Goal: Register for event/course

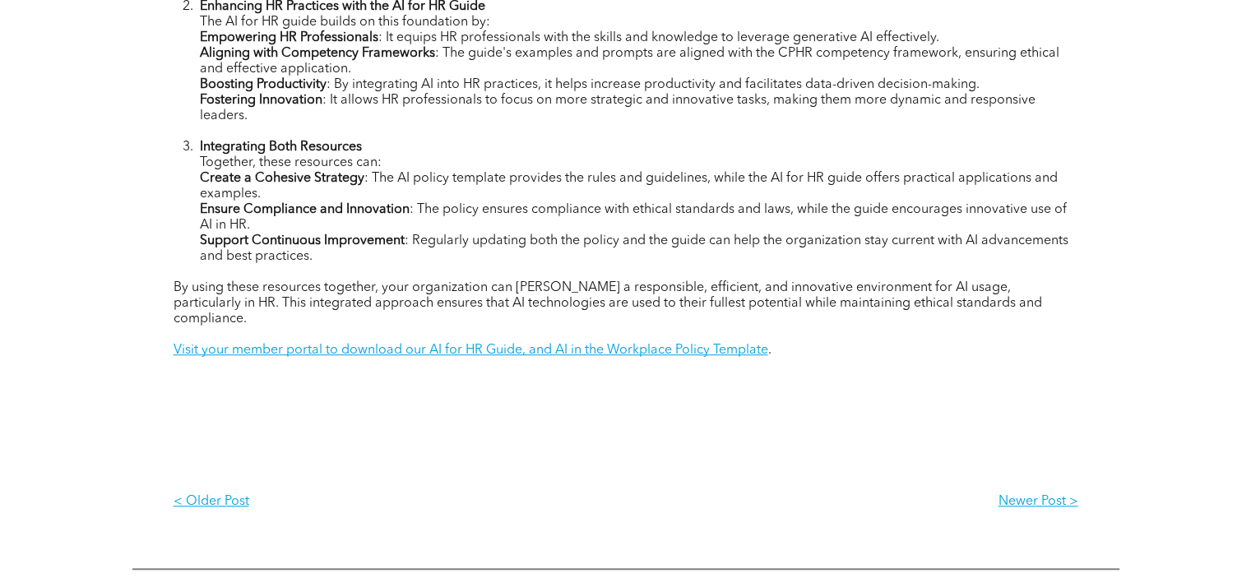
scroll to position [1167, 0]
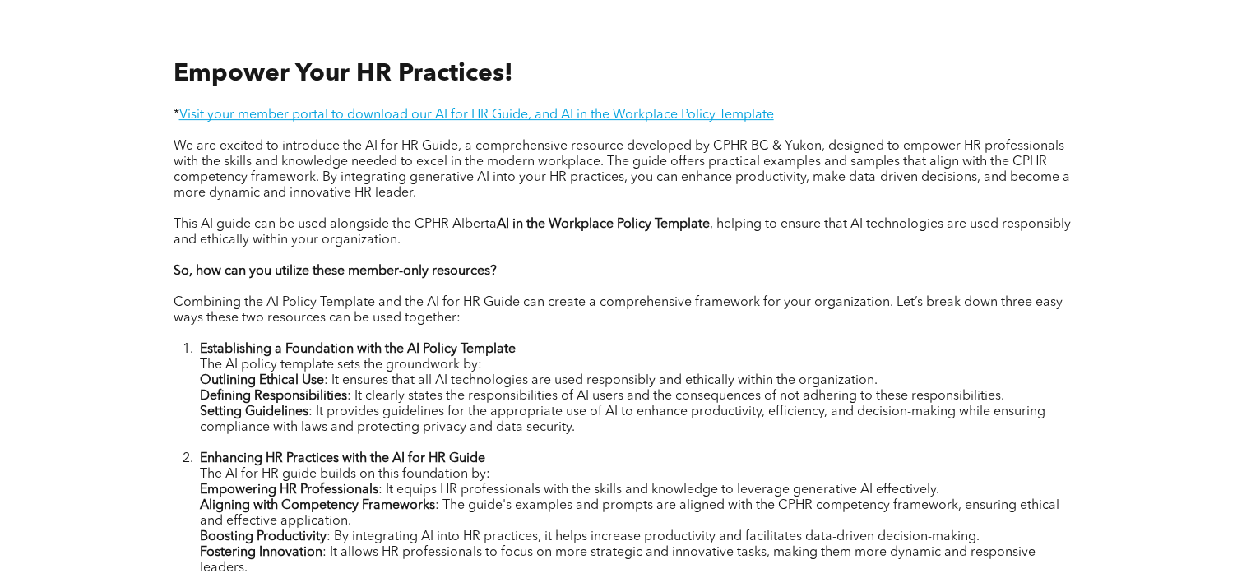
scroll to position [652, 0]
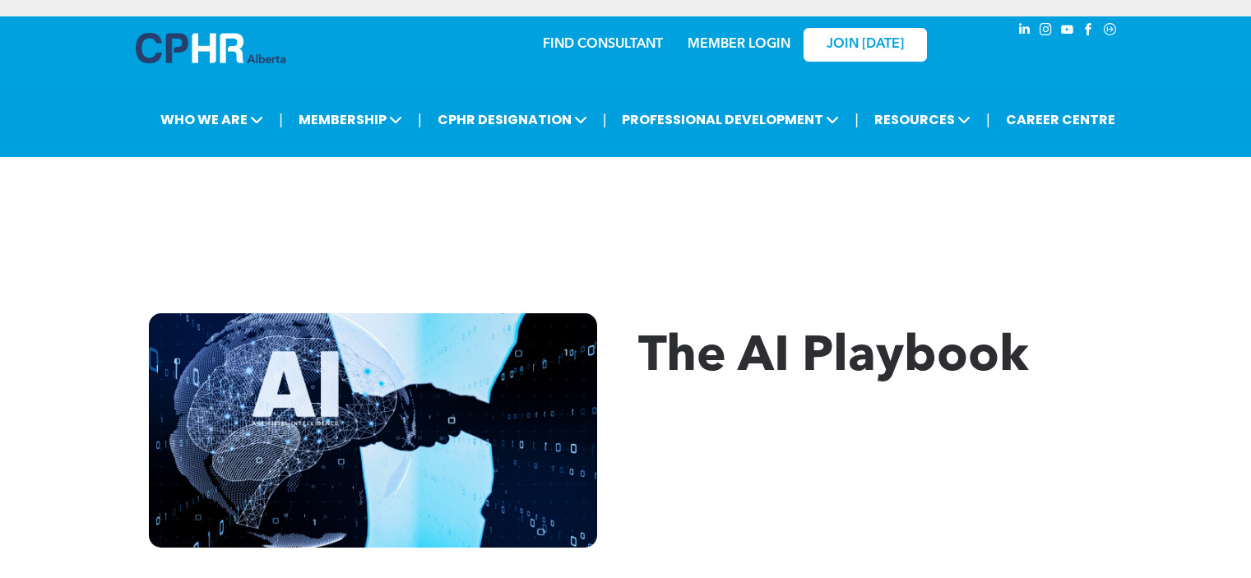
scroll to position [358, 0]
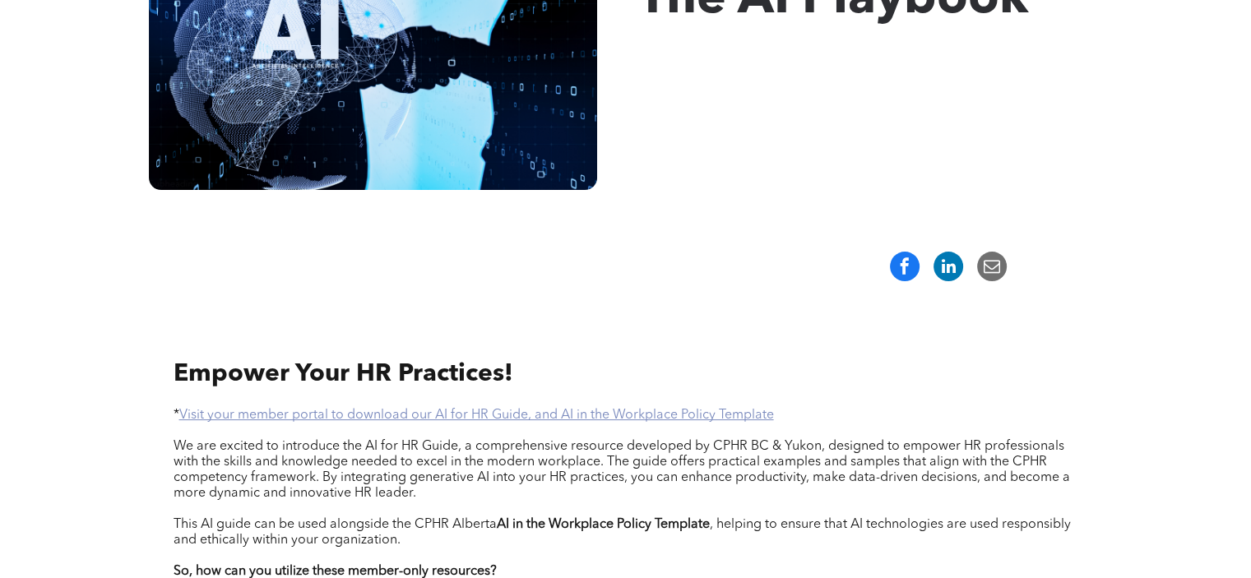
click at [477, 413] on link "Visit your member portal to download our AI for HR Guide, and AI in the Workpla…" at bounding box center [476, 415] width 595 height 13
click at [389, 413] on link "Visit your member portal to download our AI for HR Guide, and AI in the Workpla…" at bounding box center [476, 415] width 595 height 13
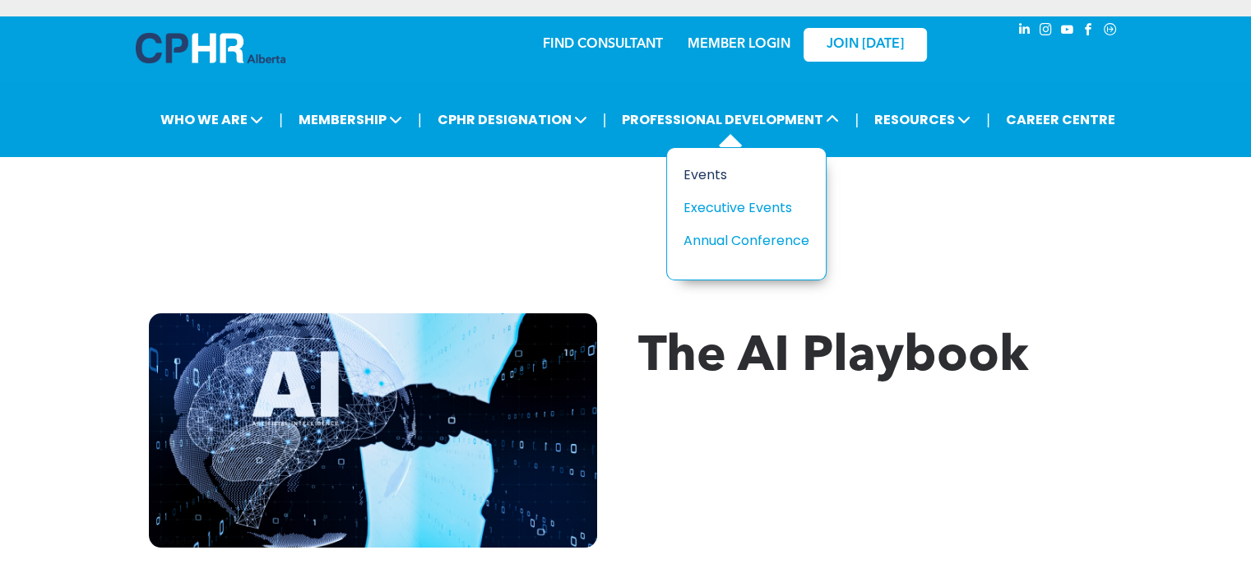
click at [703, 169] on div "Events" at bounding box center [741, 175] width 114 height 21
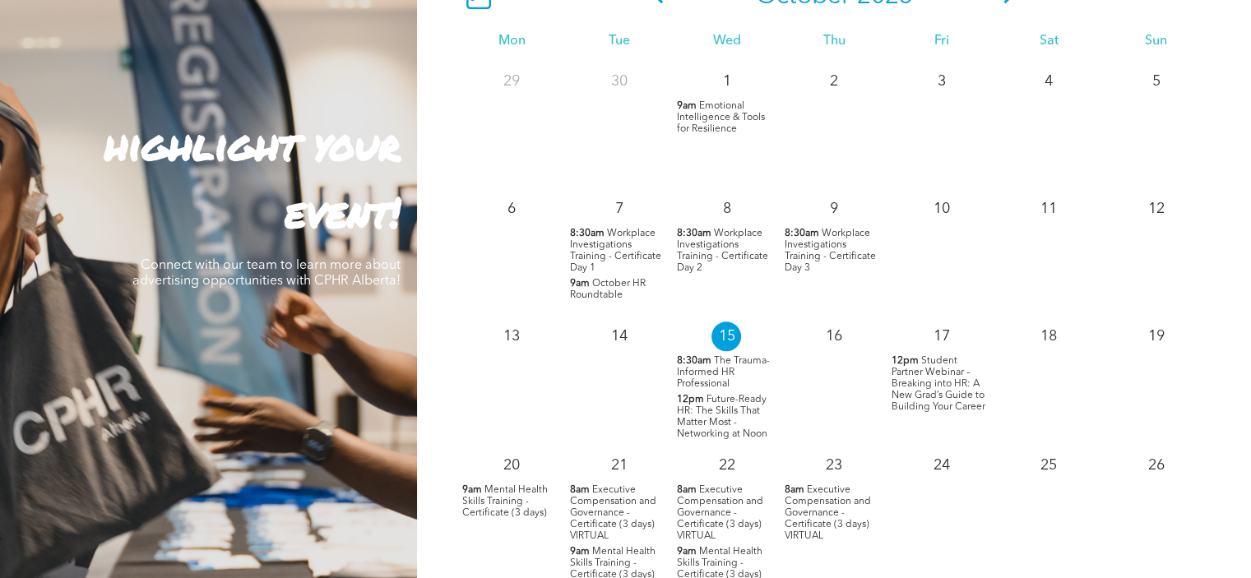
scroll to position [1537, 0]
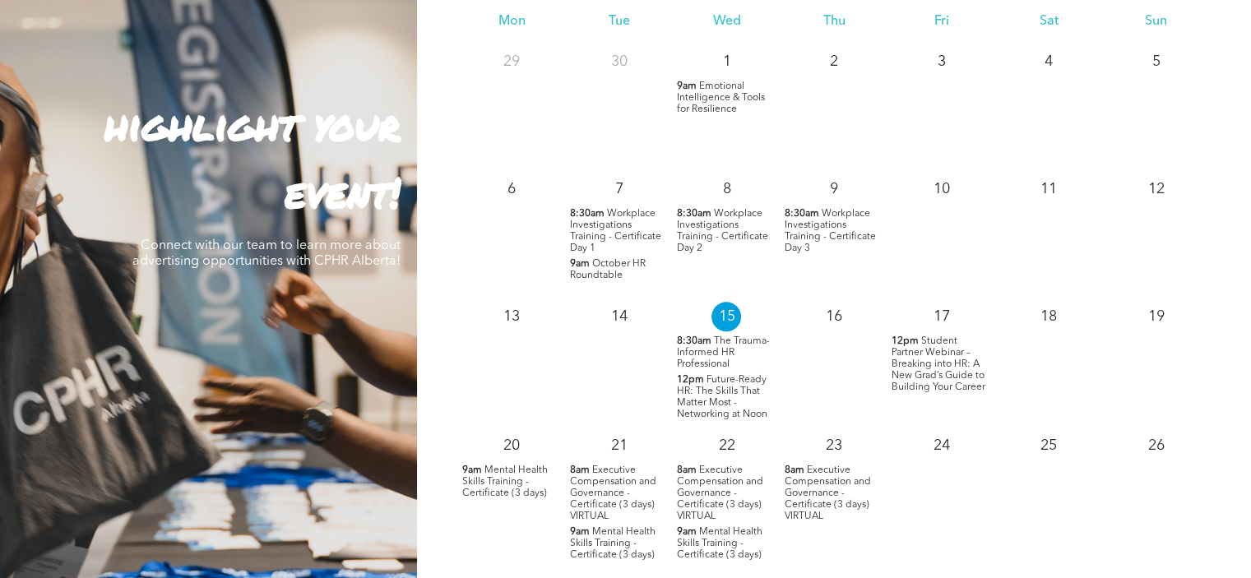
drag, startPoint x: 713, startPoint y: 406, endPoint x: 678, endPoint y: 416, distance: 36.7
click at [678, 416] on span "Future-Ready HR: The Skills That Matter Most - Networking at Noon" at bounding box center [722, 397] width 91 height 44
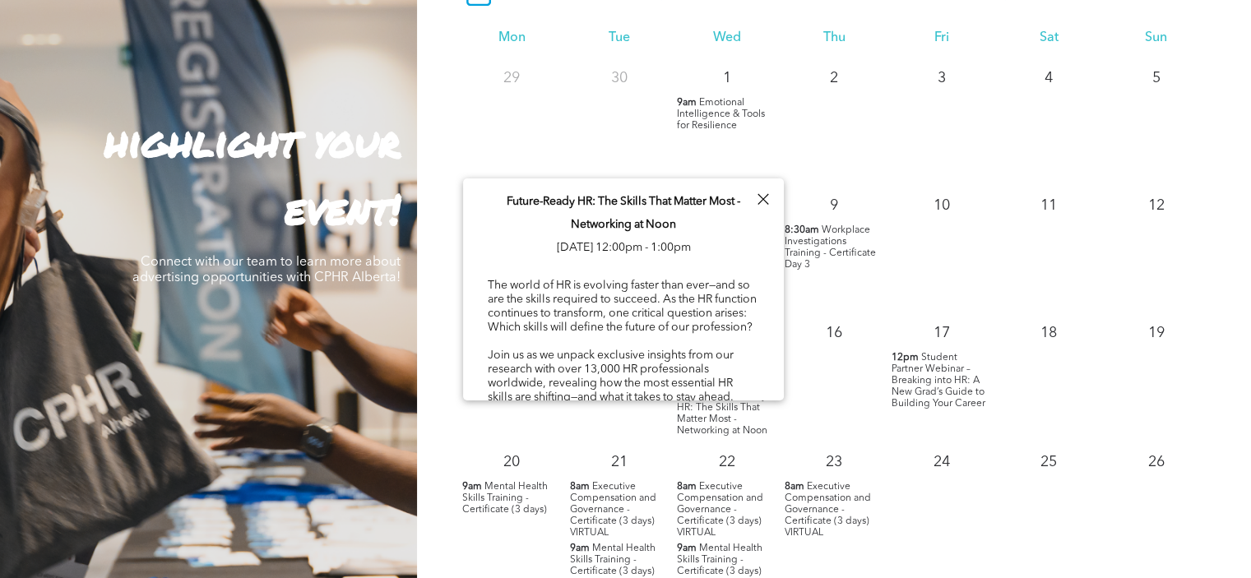
scroll to position [1513, 0]
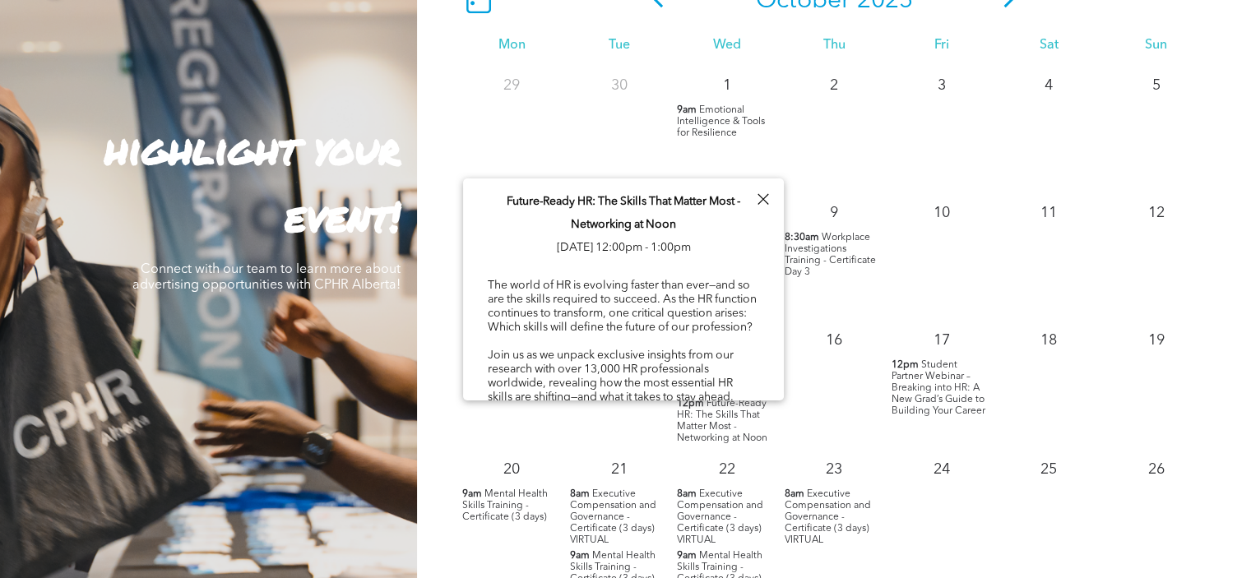
click at [760, 193] on div at bounding box center [763, 199] width 22 height 22
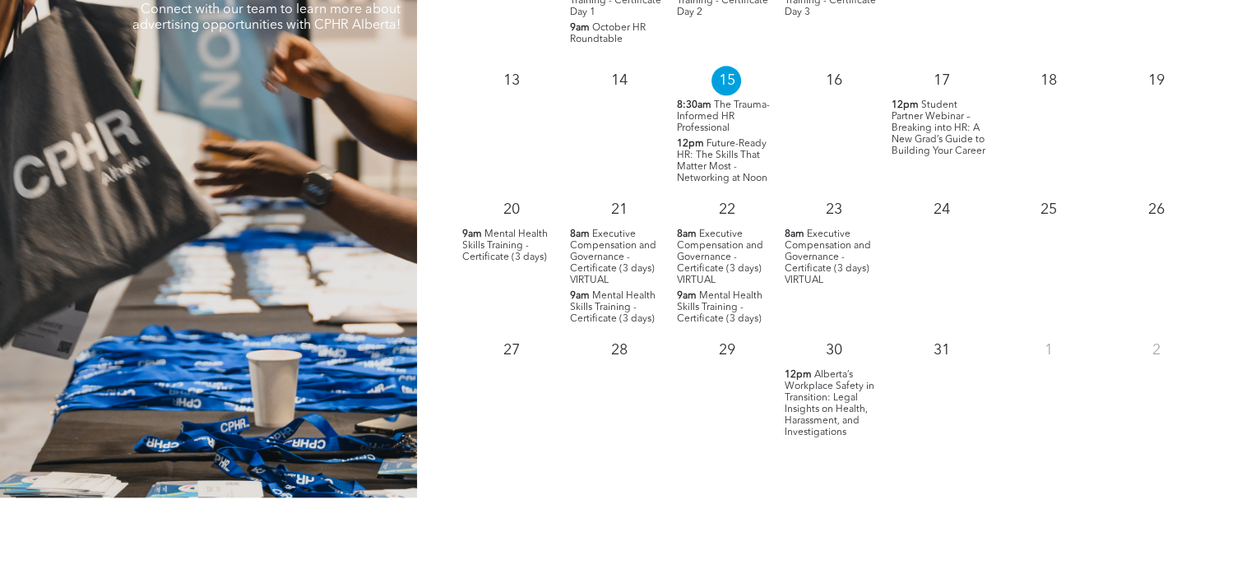
scroll to position [1774, 0]
click at [819, 419] on span "Alberta’s Workplace Safety in Transition: Legal Insights on Health, Harassment,…" at bounding box center [830, 402] width 90 height 67
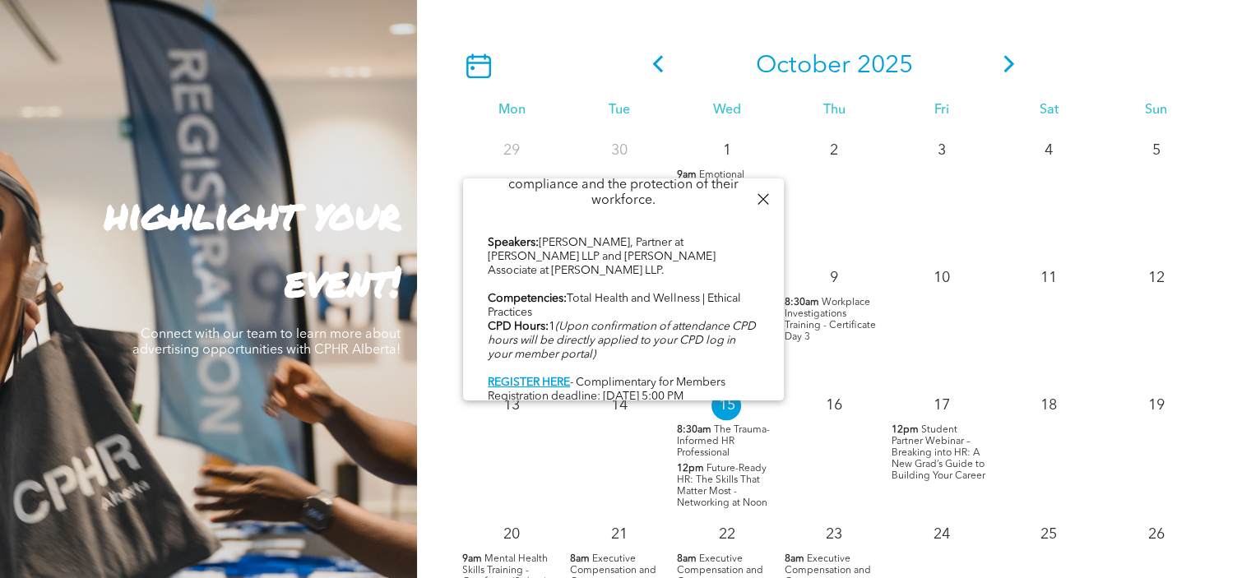
scroll to position [1446, 0]
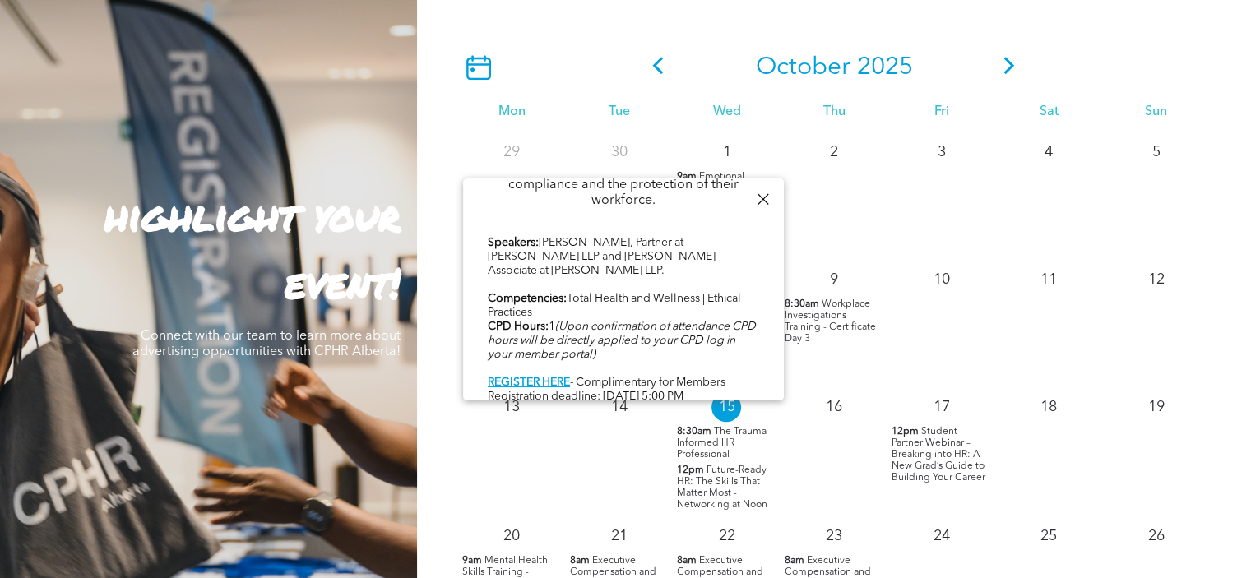
click at [760, 197] on div at bounding box center [763, 199] width 22 height 22
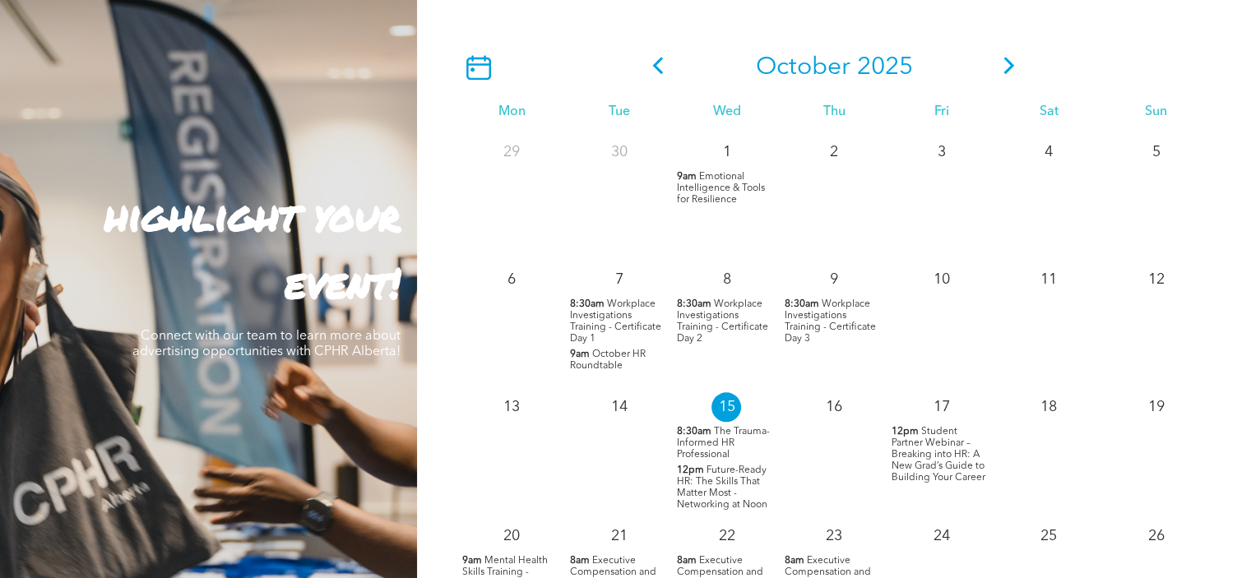
click at [1010, 64] on icon at bounding box center [1009, 65] width 25 height 17
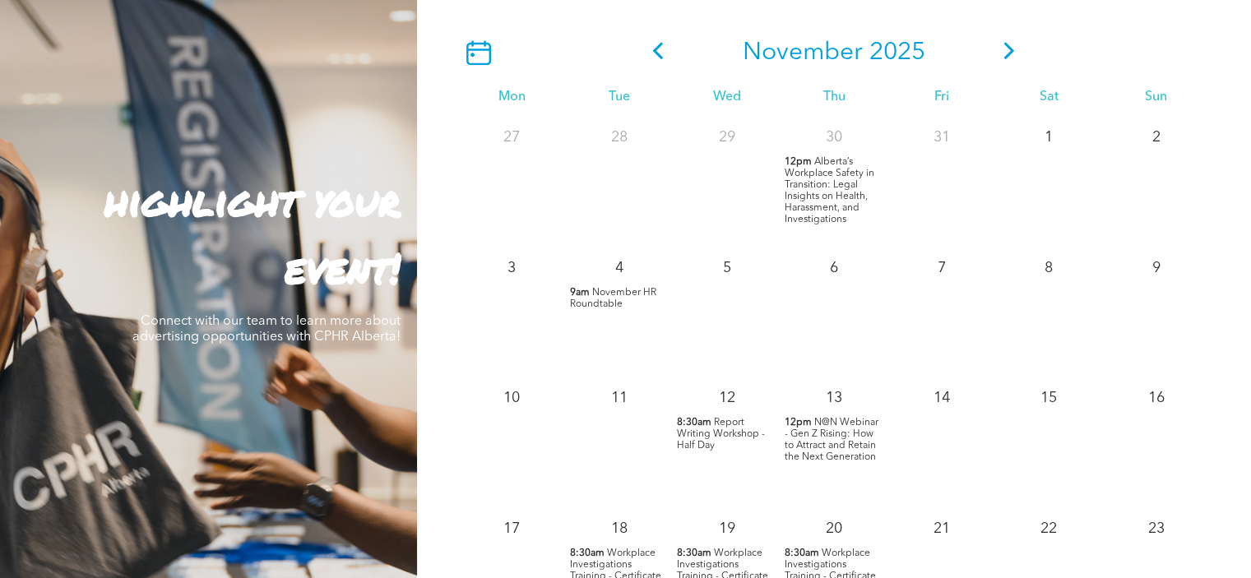
scroll to position [1463, 0]
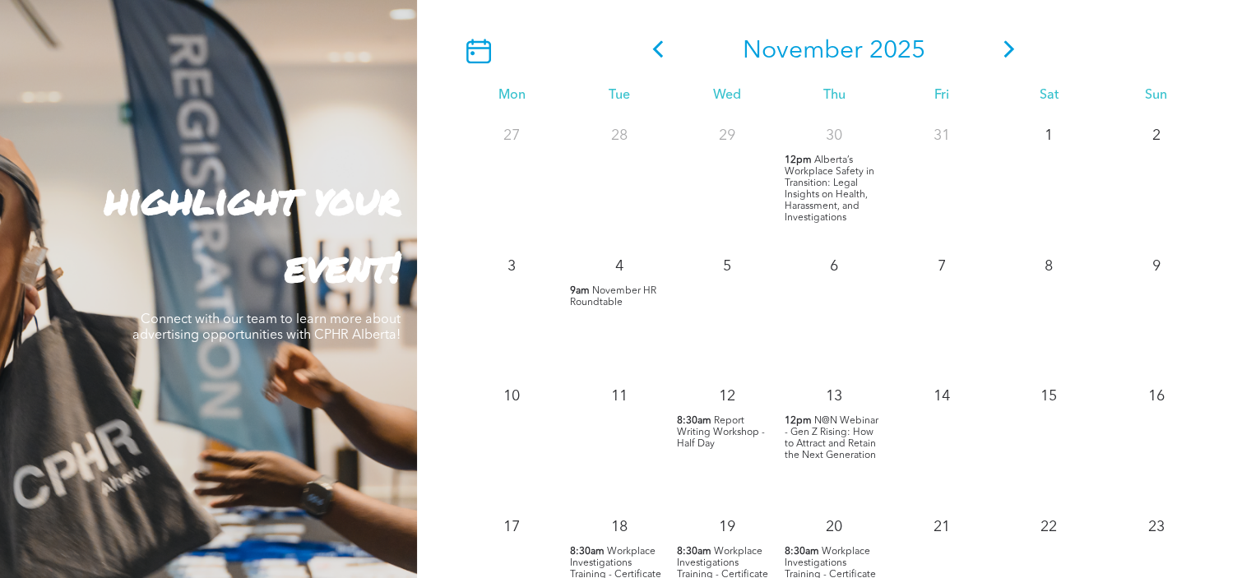
click at [823, 440] on span "N@N Webinar - Gen Z Rising: How to Attract and Retain the Next Generation" at bounding box center [832, 438] width 94 height 44
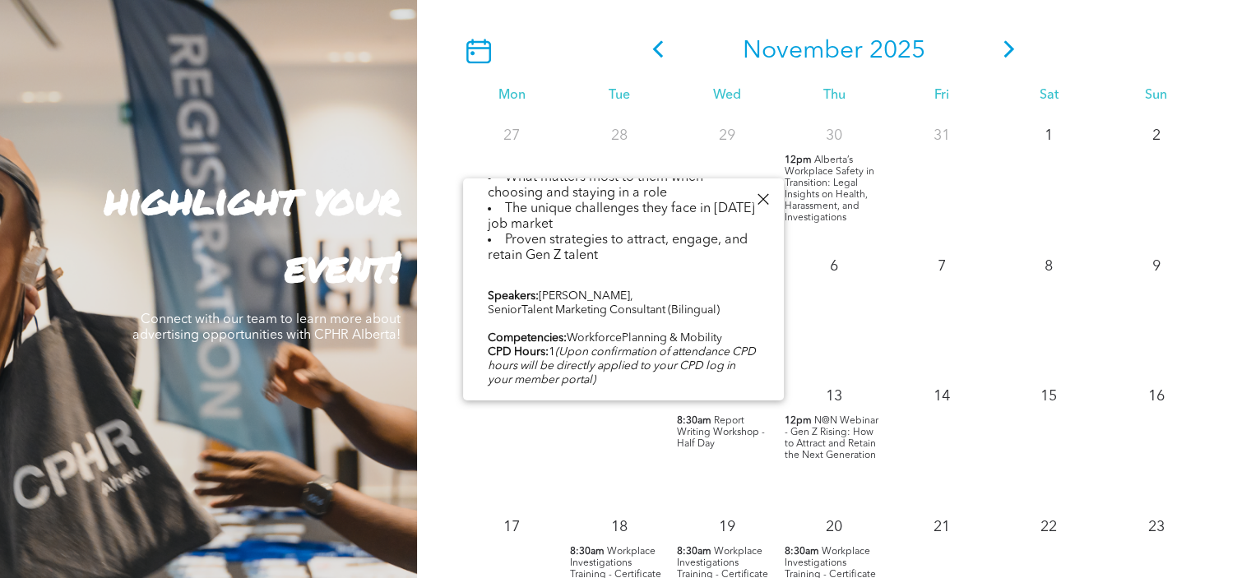
scroll to position [583, 0]
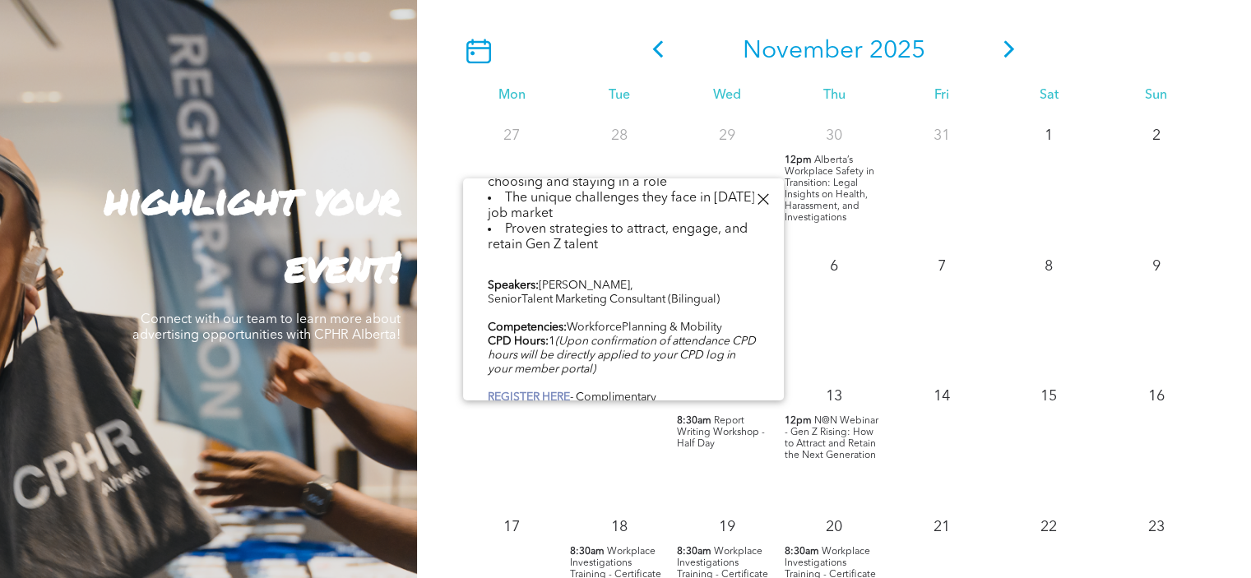
click at [538, 392] on link "REGISTER HERE" at bounding box center [529, 398] width 82 height 12
click at [819, 201] on span "Alberta’s Workplace Safety in Transition: Legal Insights on Health, Harassment,…" at bounding box center [830, 189] width 90 height 67
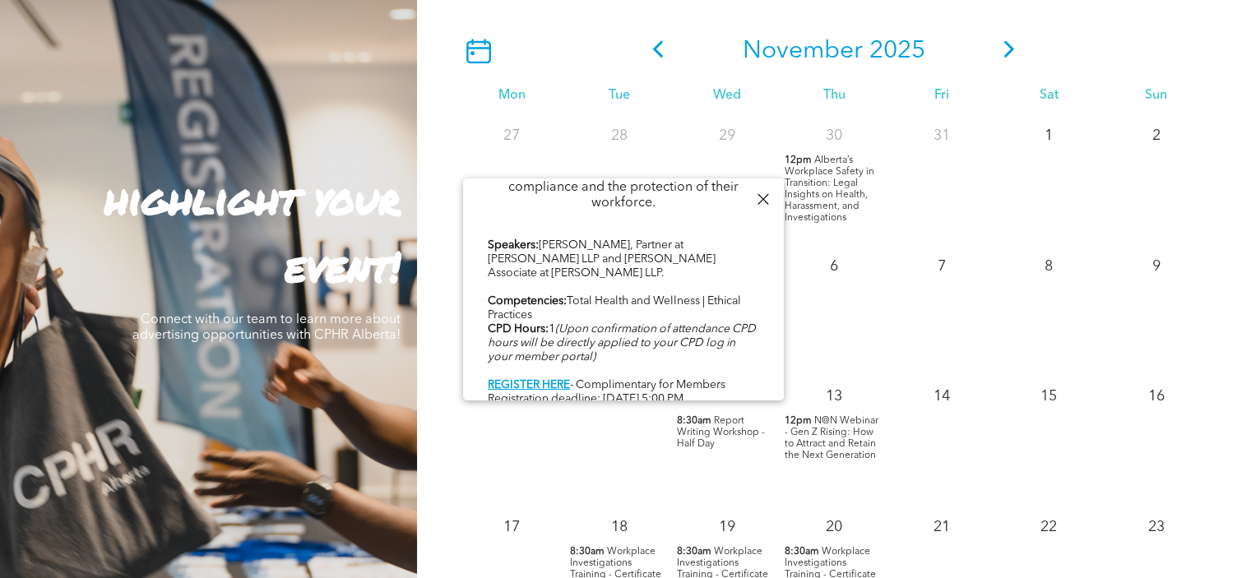
scroll to position [825, 0]
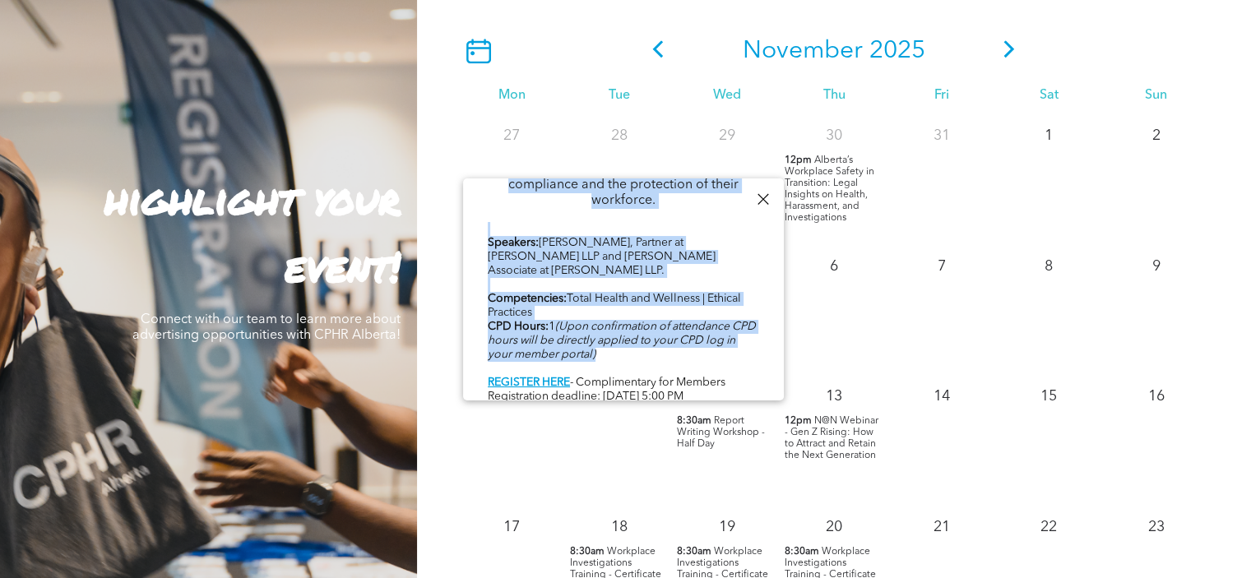
drag, startPoint x: 487, startPoint y: 284, endPoint x: 723, endPoint y: 342, distance: 243.3
copy div "Conference Sponsor Webinar Presented by the Carbert Waite Workplace safety is a…"
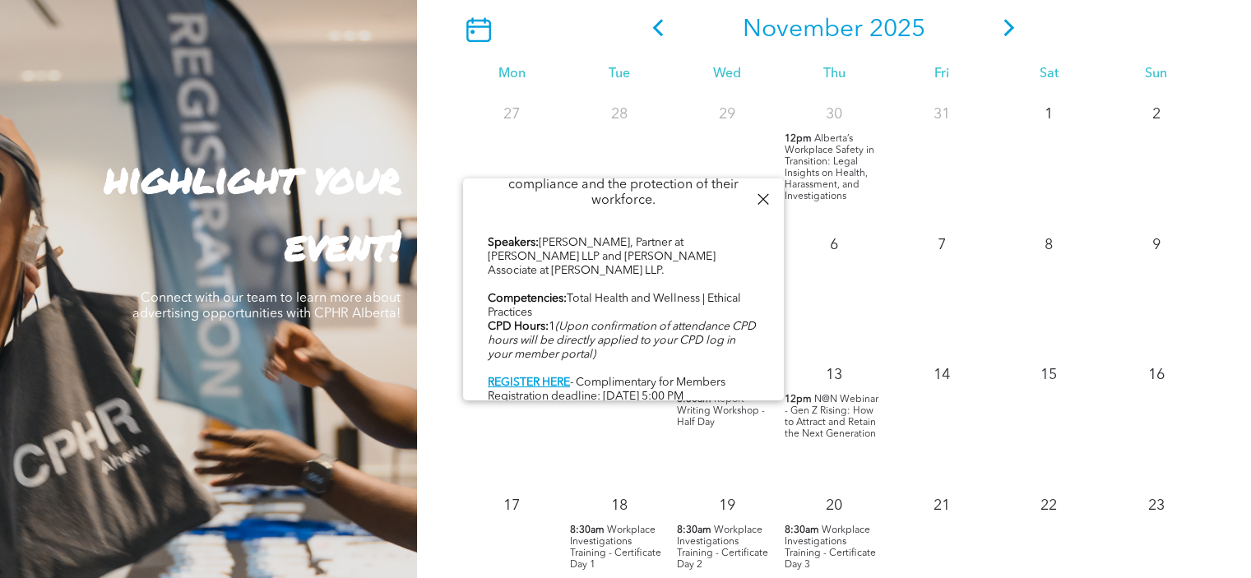
click at [831, 423] on span "N@N Webinar - Gen Z Rising: How to Attract and Retain the Next Generation" at bounding box center [832, 417] width 94 height 44
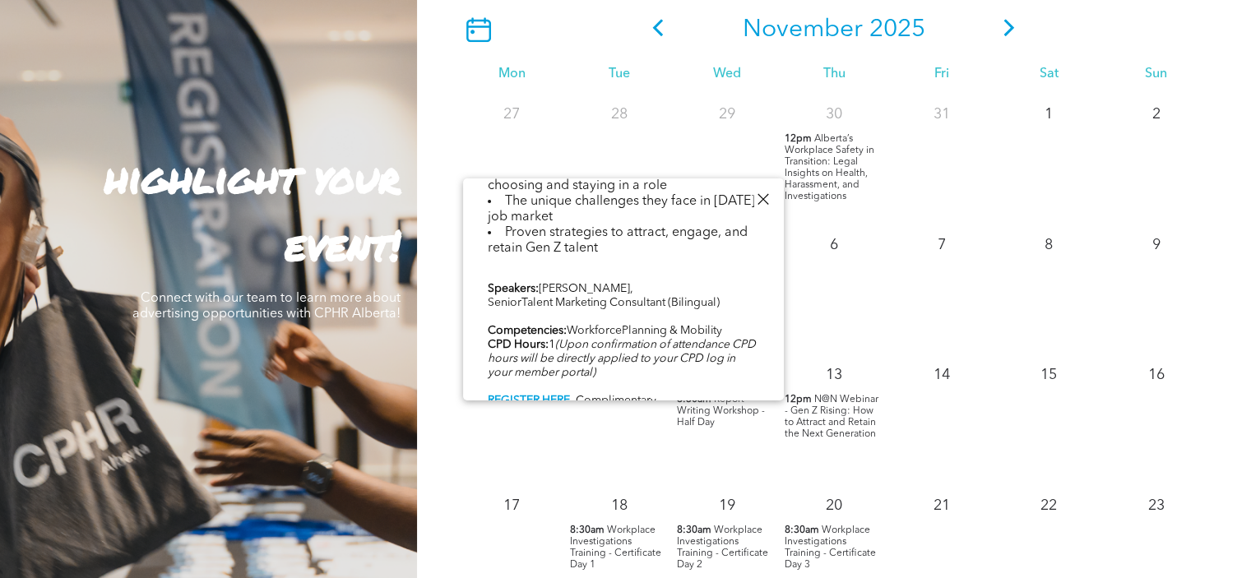
scroll to position [583, 0]
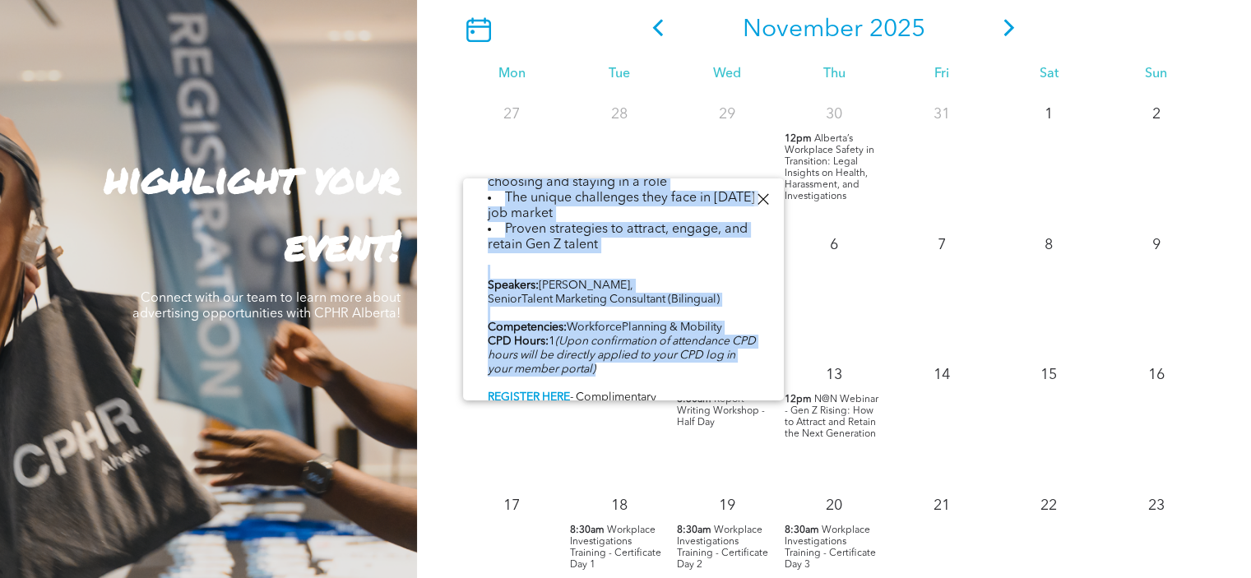
drag, startPoint x: 495, startPoint y: 299, endPoint x: 684, endPoint y: 355, distance: 196.8
click at [684, 355] on div "Who exactly is Gen Z?Often referred to as Zoomers, this generation includes ind…" at bounding box center [624, 50] width 272 height 713
copy div "Who exactly is Gen Z?Often referred to as Zoomers, this generation includes ind…"
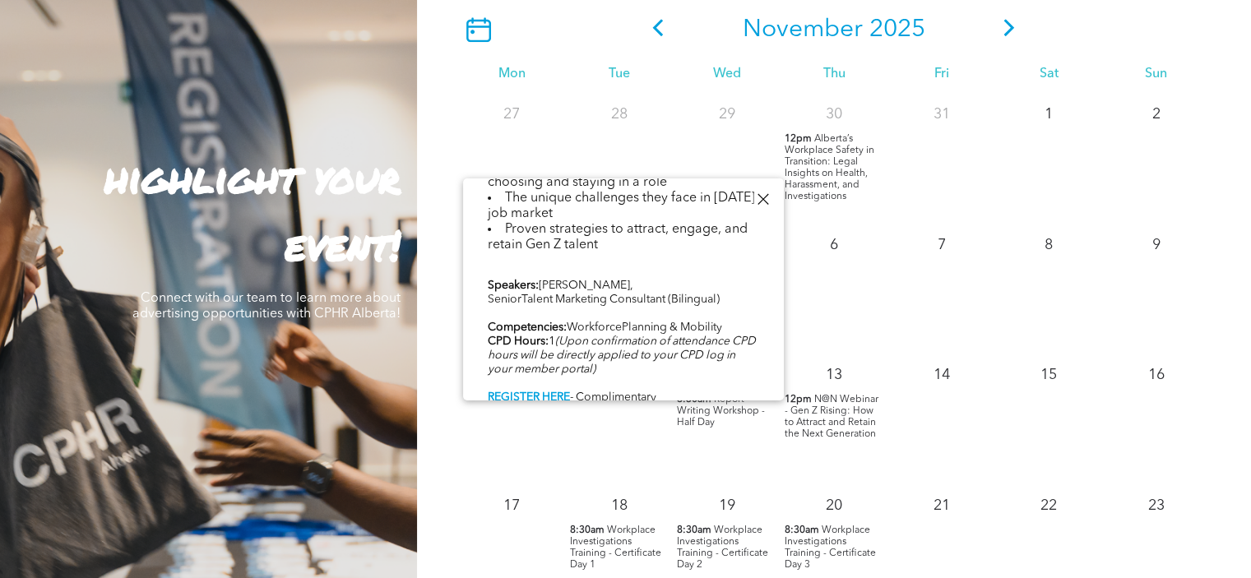
click at [756, 199] on div at bounding box center [763, 199] width 22 height 22
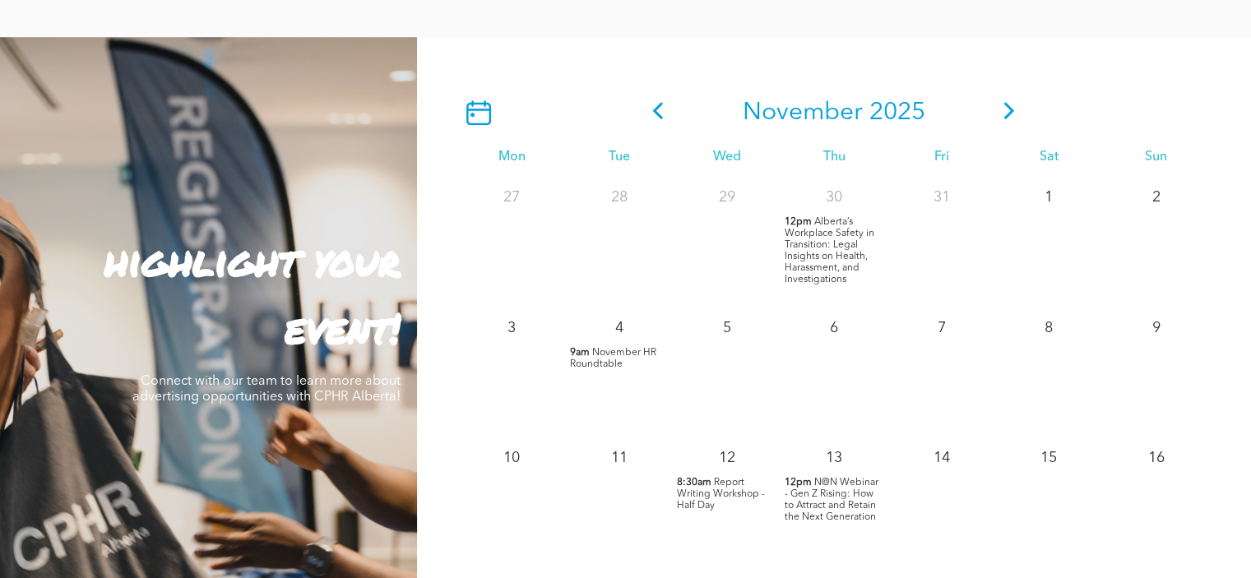
scroll to position [1400, 0]
click at [1010, 114] on icon at bounding box center [1009, 111] width 25 height 17
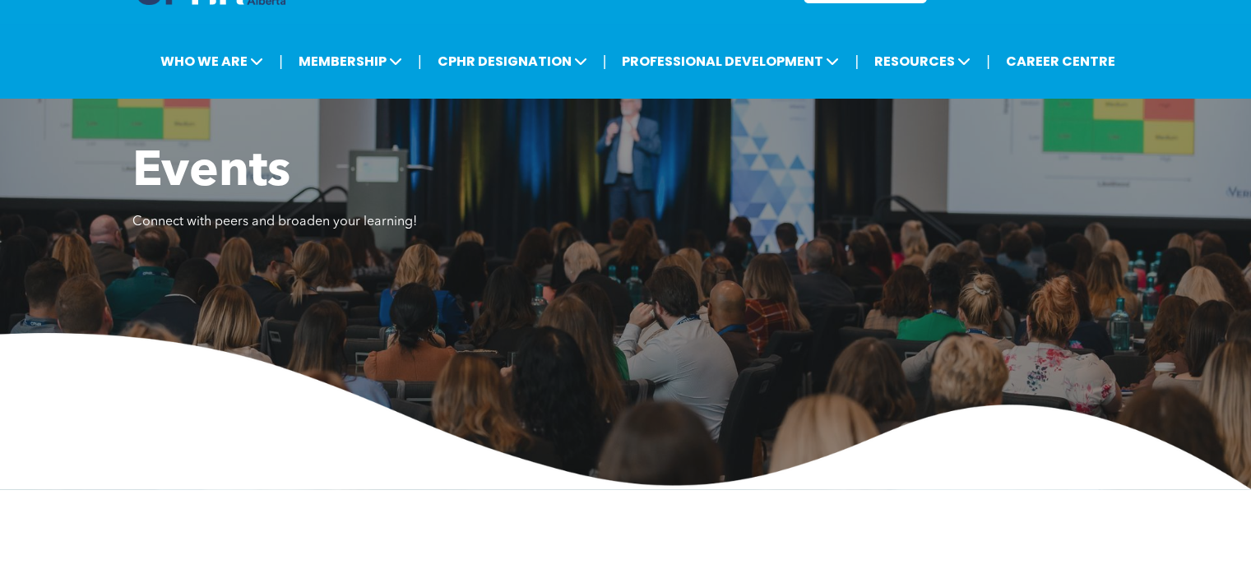
scroll to position [0, 0]
